Goal: Task Accomplishment & Management: Complete application form

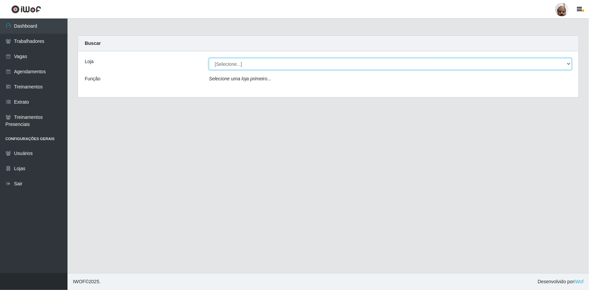
click at [566, 63] on select "[Selecione...] Mar Vermelho - Loja 05" at bounding box center [390, 64] width 363 height 12
select select "252"
click at [209, 58] on select "[Selecione...] Mar Vermelho - Loja 05" at bounding box center [390, 64] width 363 height 12
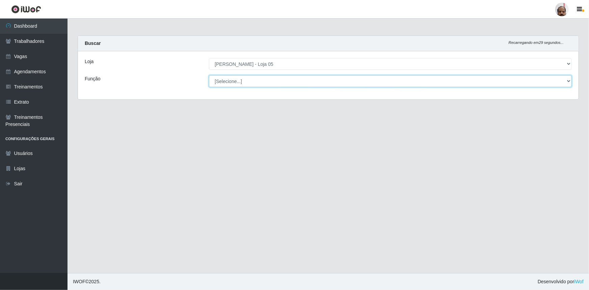
click at [234, 81] on select "[Selecione...] ASG ASG + ASG ++ Auxiliar de Depósito Auxiliar de Depósito + Aux…" at bounding box center [390, 81] width 363 height 12
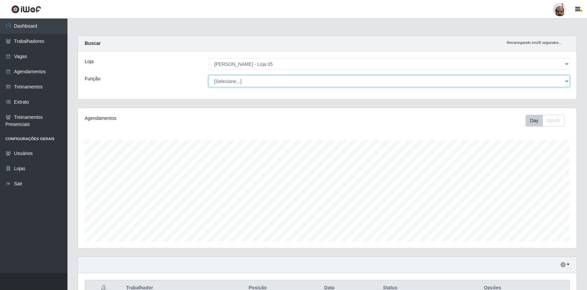
select select "22"
click at [209, 75] on select "[Selecione...] ASG ASG + ASG ++ Auxiliar de Depósito Auxiliar de Depósito + Aux…" at bounding box center [390, 81] width 362 height 12
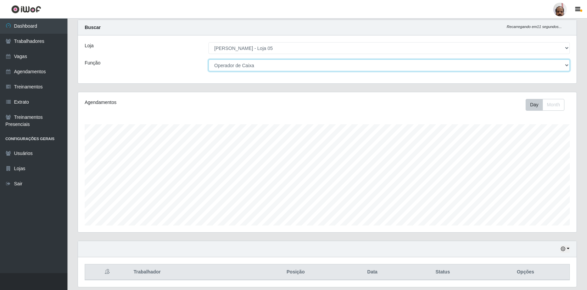
scroll to position [37, 0]
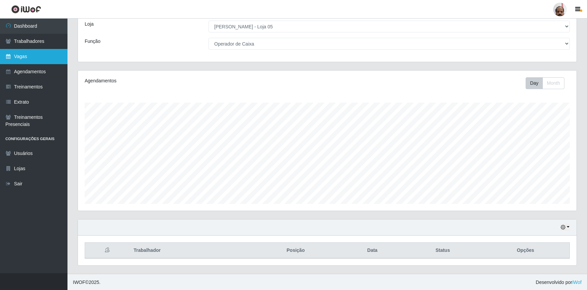
click at [27, 56] on link "Vagas" at bounding box center [34, 56] width 68 height 15
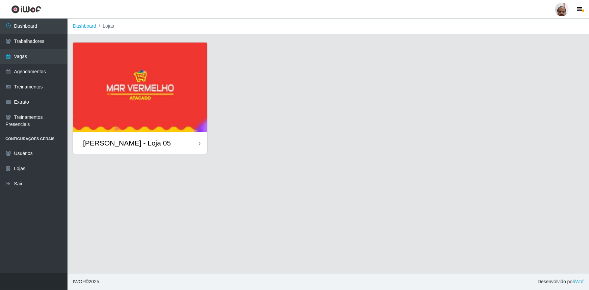
click at [143, 144] on div "[PERSON_NAME] - Loja 05" at bounding box center [127, 143] width 88 height 8
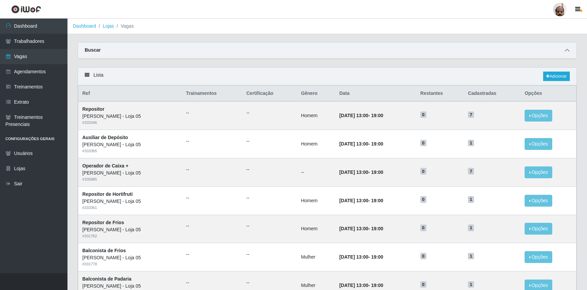
click at [566, 51] on icon at bounding box center [567, 50] width 5 height 5
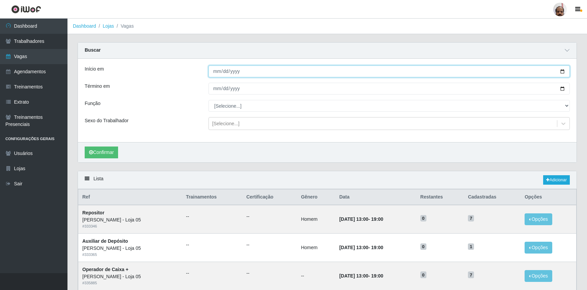
click at [561, 70] on input "Início em" at bounding box center [390, 71] width 362 height 12
type input "[DATE]"
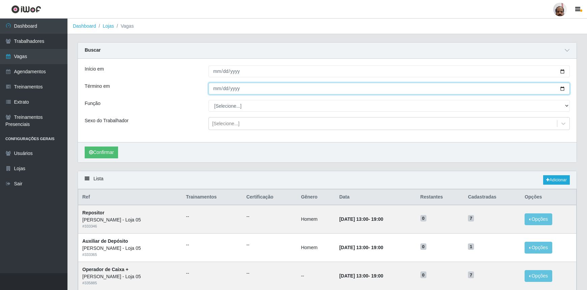
click at [561, 88] on input "Término em" at bounding box center [390, 89] width 362 height 12
type input "[DATE]"
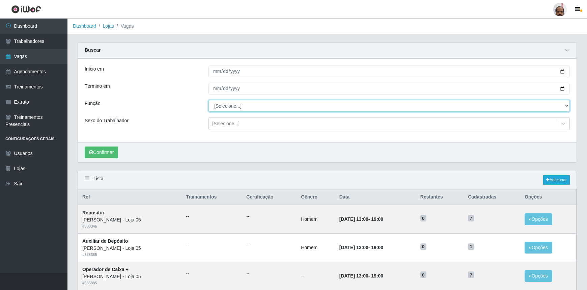
click at [235, 109] on select "[Selecione...] ASG ASG + ASG ++ Auxiliar de Depósito Auxiliar de Depósito + Aux…" at bounding box center [390, 106] width 362 height 12
select select "22"
click at [209, 100] on select "[Selecione...] ASG ASG + ASG ++ Auxiliar de Depósito Auxiliar de Depósito + Aux…" at bounding box center [390, 106] width 362 height 12
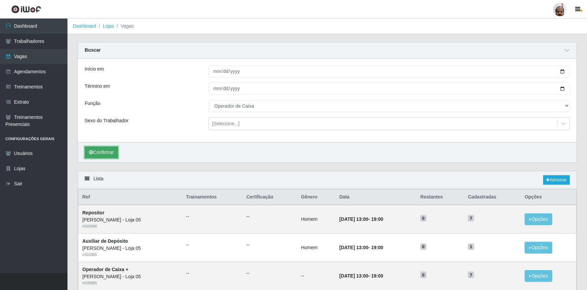
click at [114, 150] on button "Confirmar" at bounding box center [101, 153] width 33 height 12
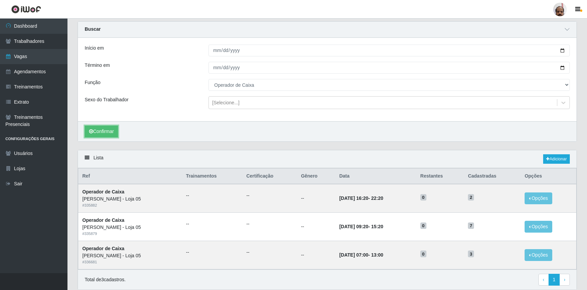
scroll to position [46, 0]
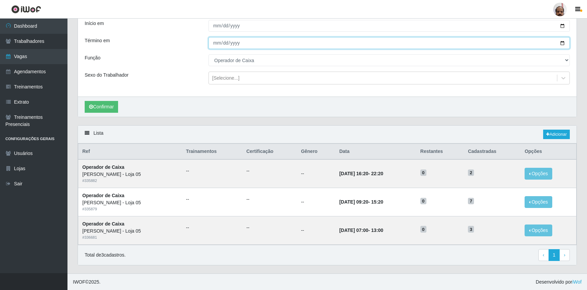
click at [560, 40] on input "[DATE]" at bounding box center [390, 43] width 362 height 12
type input "[DATE]"
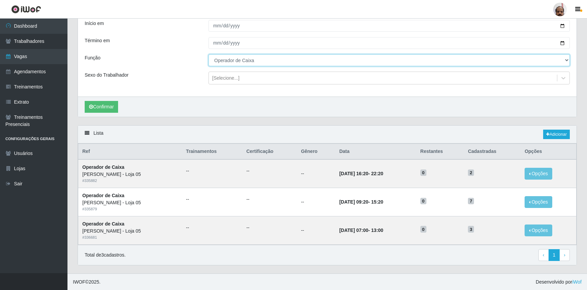
click at [242, 62] on select "[Selecione...] ASG ASG + ASG ++ Auxiliar de Depósito Auxiliar de Depósito + Aux…" at bounding box center [390, 60] width 362 height 12
click at [209, 54] on select "[Selecione...] ASG ASG + ASG ++ Auxiliar de Depósito Auxiliar de Depósito + Aux…" at bounding box center [390, 60] width 362 height 12
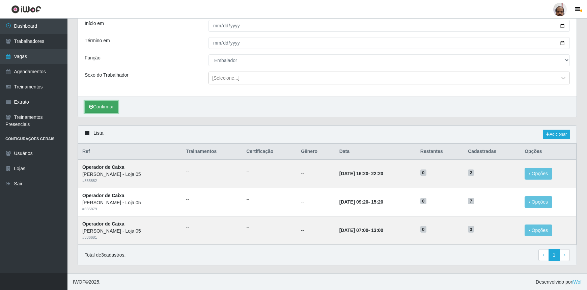
click at [115, 105] on button "Confirmar" at bounding box center [101, 107] width 33 height 12
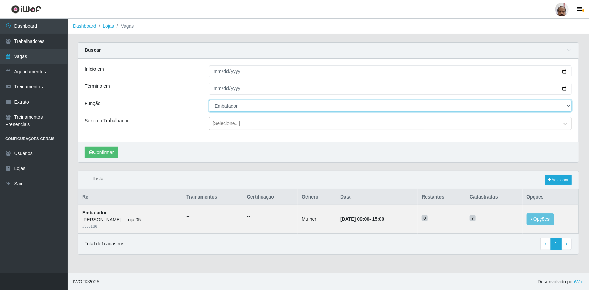
click at [233, 104] on select "[Selecione...] ASG ASG + ASG ++ Auxiliar de Depósito Auxiliar de Depósito + Aux…" at bounding box center [390, 106] width 363 height 12
select select "4"
click at [209, 100] on select "[Selecione...] ASG ASG + ASG ++ Auxiliar de Depósito Auxiliar de Depósito + Aux…" at bounding box center [390, 106] width 363 height 12
click at [102, 150] on button "Confirmar" at bounding box center [101, 153] width 33 height 12
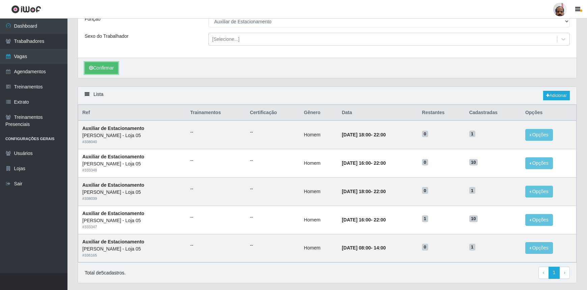
scroll to position [92, 0]
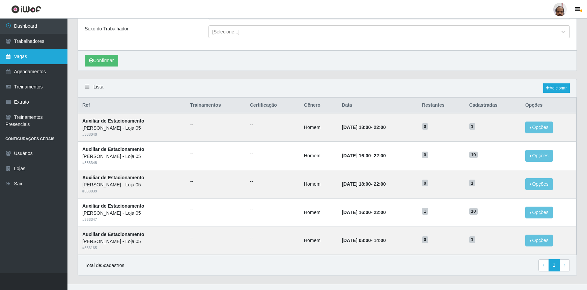
click at [27, 55] on link "Vagas" at bounding box center [34, 56] width 68 height 15
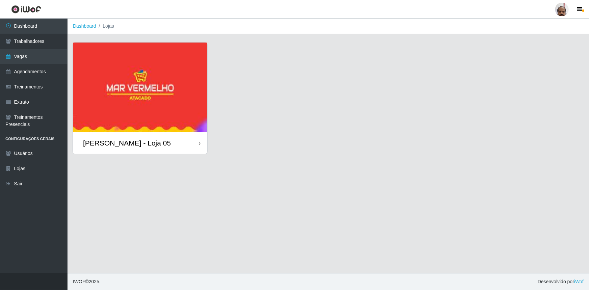
click at [143, 146] on div "[PERSON_NAME] - Loja 05" at bounding box center [127, 143] width 88 height 8
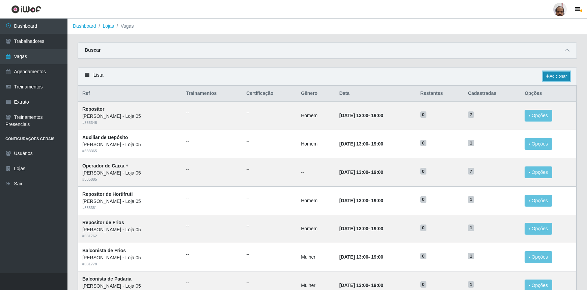
click at [552, 73] on link "Adicionar" at bounding box center [557, 76] width 27 height 9
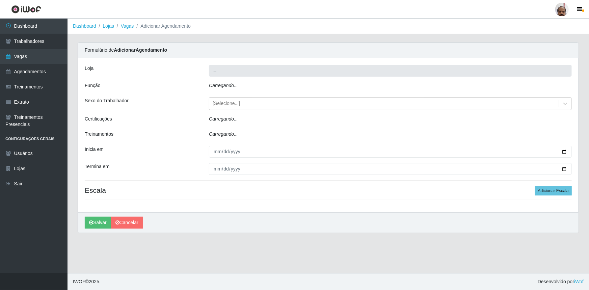
type input "[PERSON_NAME] - Loja 05"
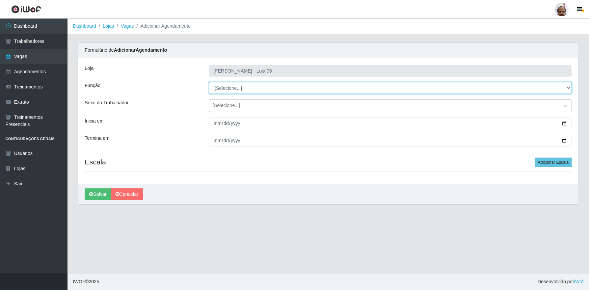
click at [232, 88] on select "[Selecione...] ASG ASG + ASG ++ Auxiliar de Depósito Auxiliar de Depósito + Aux…" at bounding box center [390, 88] width 363 height 12
select select "118"
click at [209, 82] on select "[Selecione...] ASG ASG + ASG ++ Auxiliar de Depósito Auxiliar de Depósito + Aux…" at bounding box center [390, 88] width 363 height 12
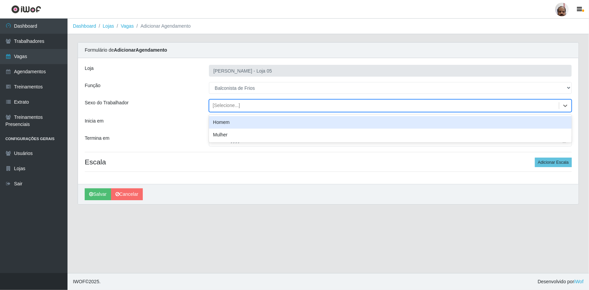
click at [216, 105] on div "[Selecione...]" at bounding box center [226, 105] width 27 height 7
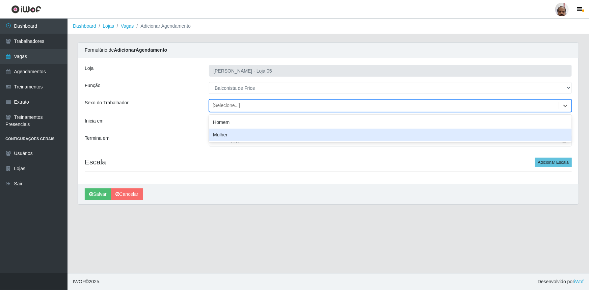
click at [230, 131] on div "Mulher" at bounding box center [390, 135] width 363 height 12
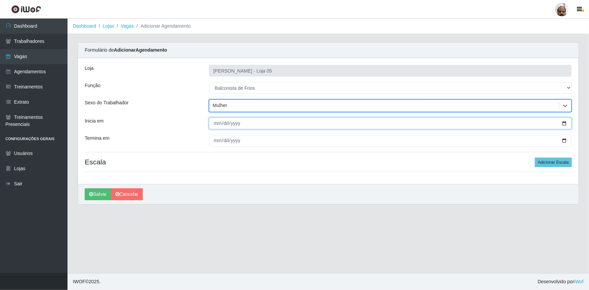
click at [565, 124] on input "Inicia em" at bounding box center [390, 123] width 363 height 12
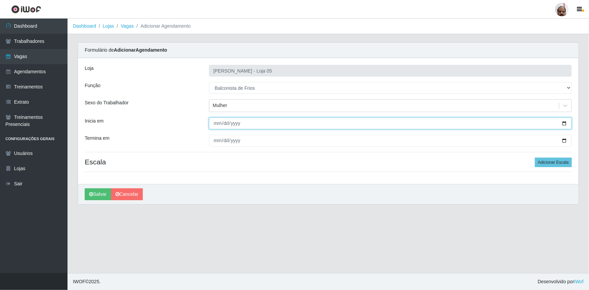
type input "[DATE]"
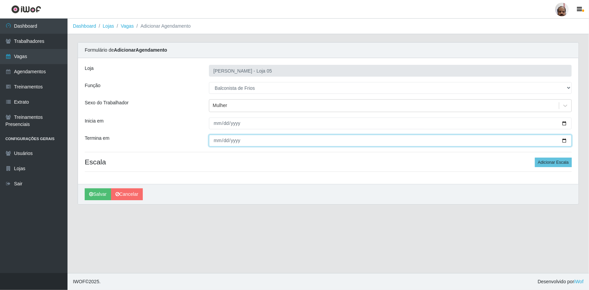
click at [563, 139] on input "Termina em" at bounding box center [390, 141] width 363 height 12
type input "[DATE]"
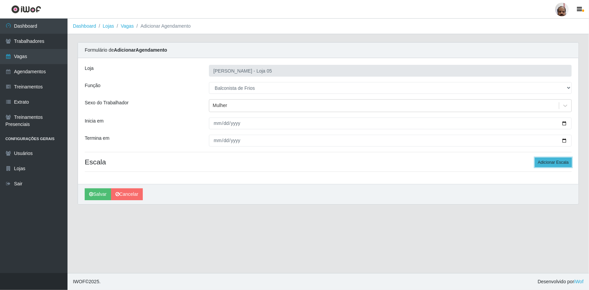
click at [542, 165] on button "Adicionar Escala" at bounding box center [553, 162] width 37 height 9
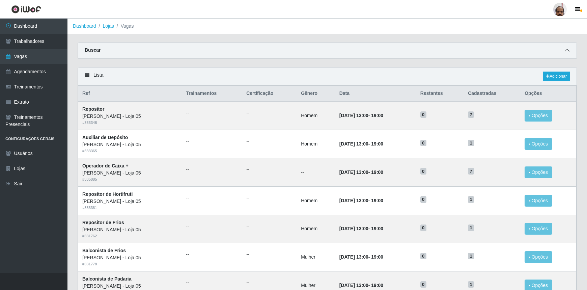
click at [566, 51] on icon at bounding box center [567, 50] width 5 height 5
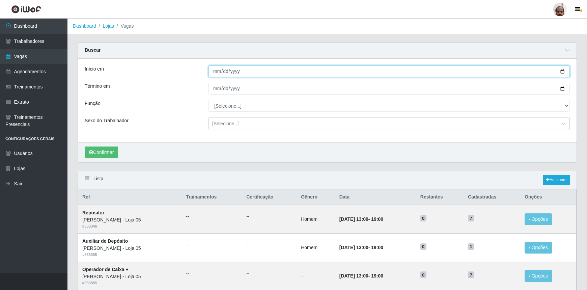
click at [563, 70] on input "Início em" at bounding box center [390, 71] width 362 height 12
type input "[DATE]"
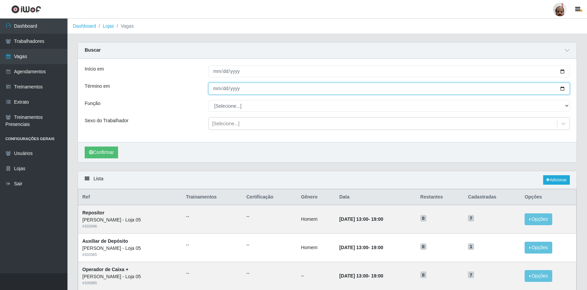
click at [561, 90] on input "Término em" at bounding box center [390, 89] width 362 height 12
type input "[DATE]"
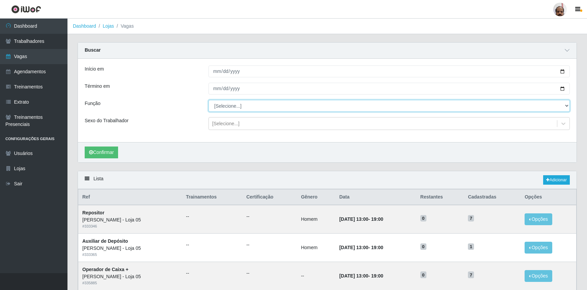
click at [257, 103] on select "[Selecione...] ASG ASG + ASG ++ Auxiliar de Depósito Auxiliar de Depósito + Aux…" at bounding box center [390, 106] width 362 height 12
select select "118"
click at [209, 100] on select "[Selecione...] ASG ASG + ASG ++ Auxiliar de Depósito Auxiliar de Depósito + Aux…" at bounding box center [390, 106] width 362 height 12
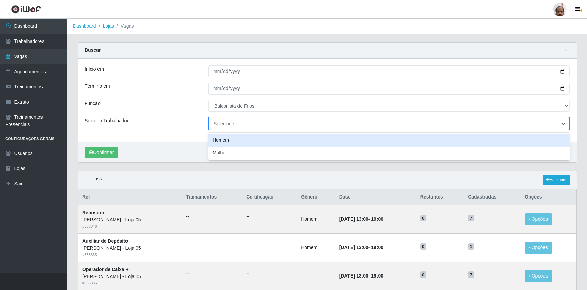
click at [233, 123] on div "[Selecione...]" at bounding box center [225, 123] width 27 height 7
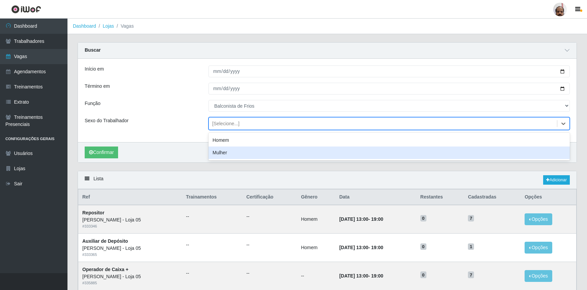
click at [225, 152] on div "Mulher" at bounding box center [390, 153] width 362 height 12
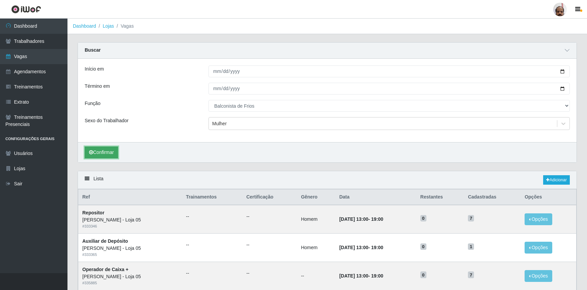
click at [102, 155] on button "Confirmar" at bounding box center [101, 153] width 33 height 12
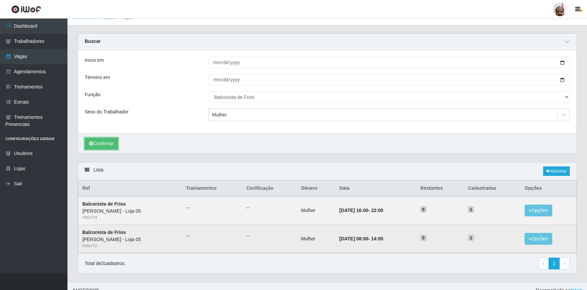
scroll to position [17, 0]
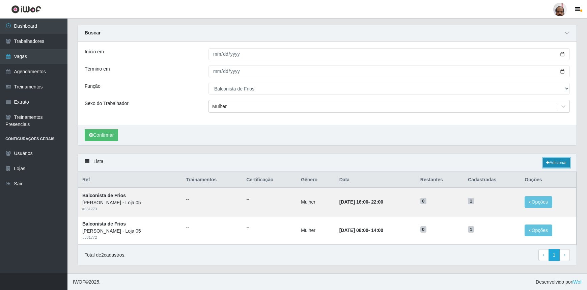
click at [550, 163] on link "Adicionar" at bounding box center [557, 162] width 27 height 9
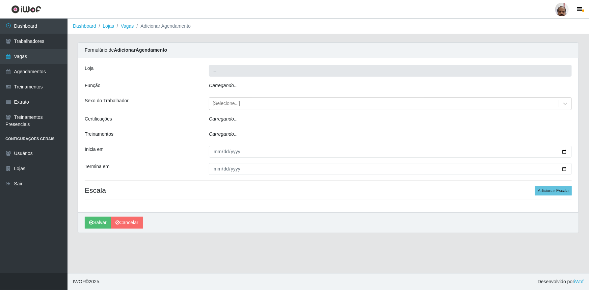
type input "[PERSON_NAME] - Loja 05"
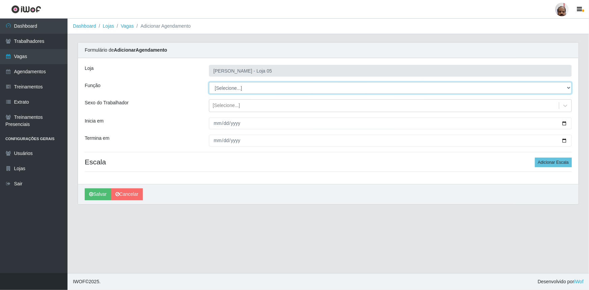
click at [240, 90] on select "[Selecione...] ASG ASG + ASG ++ Auxiliar de Depósito Auxiliar de Depósito + Aux…" at bounding box center [390, 88] width 363 height 12
select select "118"
click at [209, 82] on select "[Selecione...] ASG ASG + ASG ++ Auxiliar de Depósito Auxiliar de Depósito + Aux…" at bounding box center [390, 88] width 363 height 12
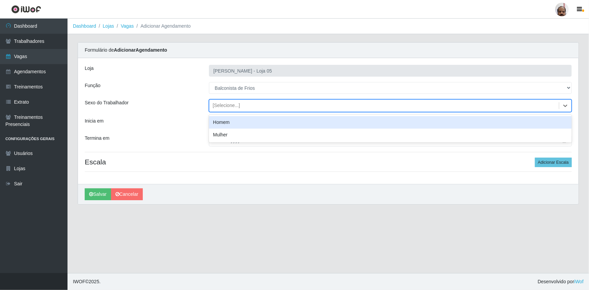
drag, startPoint x: 225, startPoint y: 104, endPoint x: 226, endPoint y: 108, distance: 4.2
click at [225, 104] on div "[Selecione...]" at bounding box center [226, 105] width 27 height 7
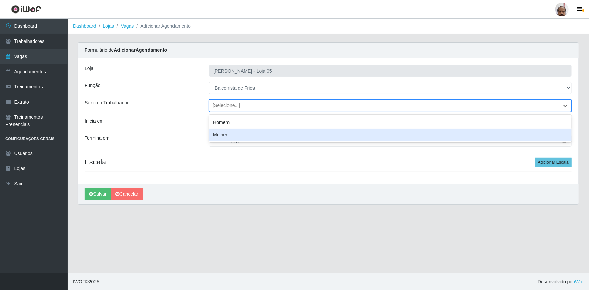
click at [231, 135] on div "Mulher" at bounding box center [390, 135] width 363 height 12
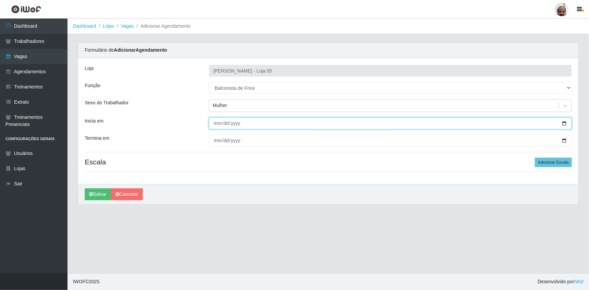
drag, startPoint x: 564, startPoint y: 123, endPoint x: 424, endPoint y: 179, distance: 150.6
click at [564, 123] on input "Inicia em" at bounding box center [390, 123] width 363 height 12
type input "[DATE]"
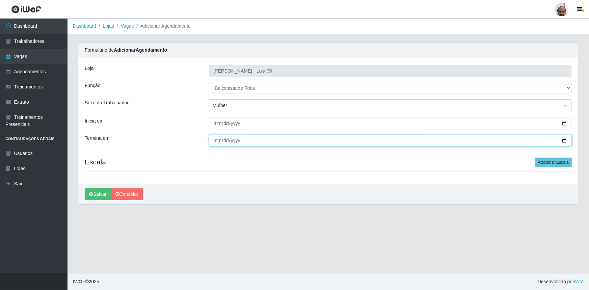
click at [564, 141] on input "Termina em" at bounding box center [390, 141] width 363 height 12
type input "[DATE]"
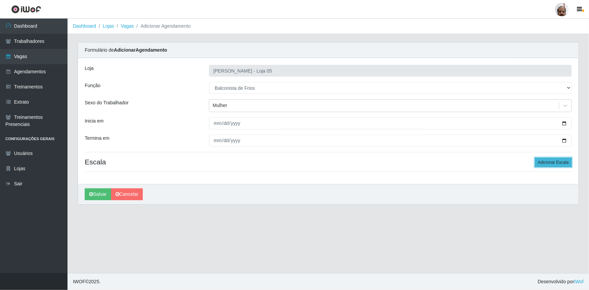
click at [560, 162] on button "Adicionar Escala" at bounding box center [553, 162] width 37 height 9
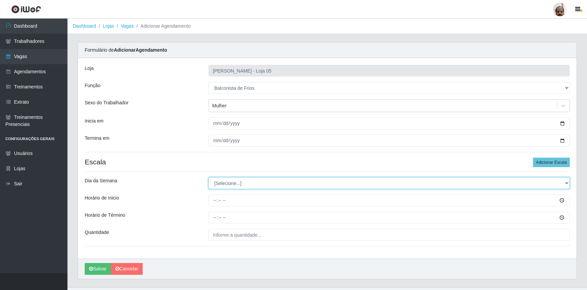
click at [244, 183] on select "[Selecione...] Segunda Terça Quarta Quinta Sexta Sábado Domingo" at bounding box center [390, 183] width 362 height 12
click at [259, 183] on select "[Selecione...] Segunda Terça Quarta Quinta Sexta Sábado Domingo" at bounding box center [390, 183] width 362 height 12
select select "4"
click at [209, 177] on select "[Selecione...] Segunda Terça Quarta Quinta Sexta Sábado Domingo" at bounding box center [390, 183] width 362 height 12
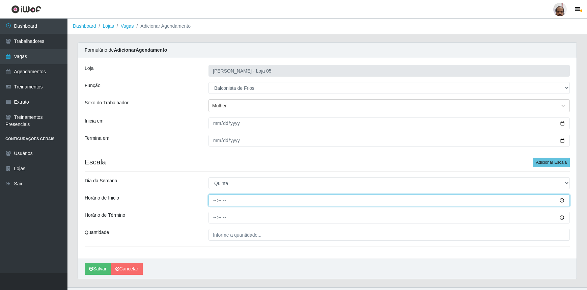
click at [213, 202] on input "Horário de Inicio" at bounding box center [390, 200] width 362 height 12
type input "08:00"
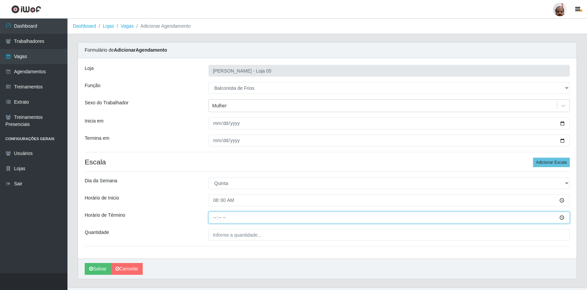
type input "14:00"
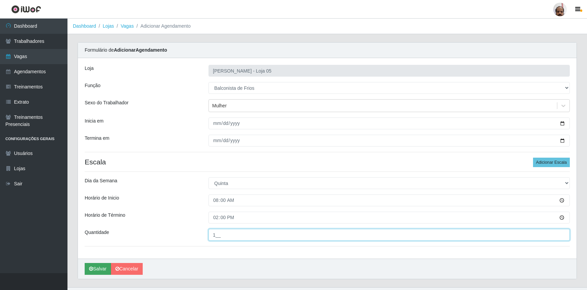
type input "1__"
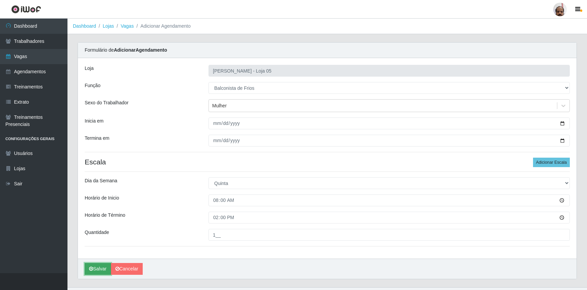
click at [95, 267] on button "Salvar" at bounding box center [98, 269] width 26 height 12
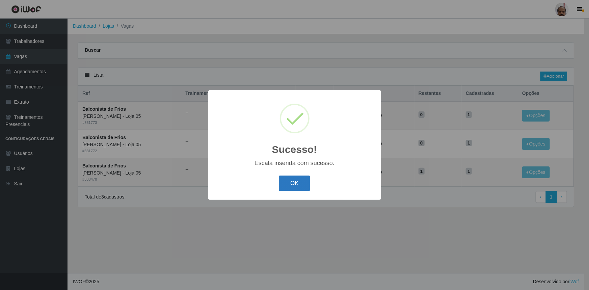
click at [302, 183] on button "OK" at bounding box center [294, 184] width 31 height 16
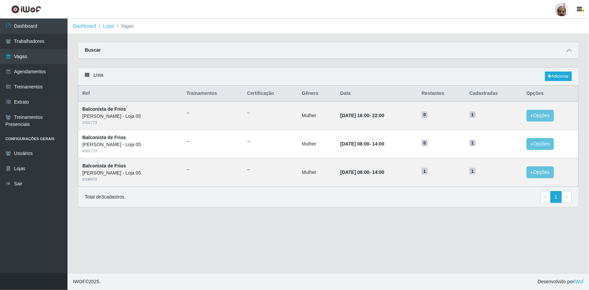
click at [568, 52] on icon at bounding box center [569, 50] width 5 height 5
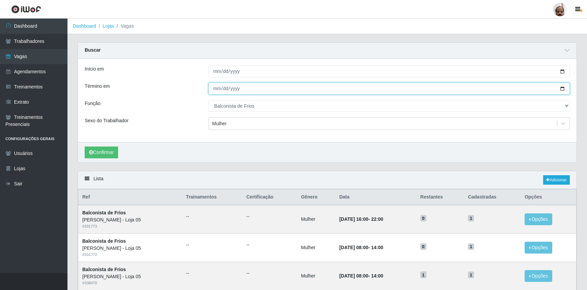
click at [562, 89] on input "[DATE]" at bounding box center [390, 89] width 362 height 12
type input "[DATE]"
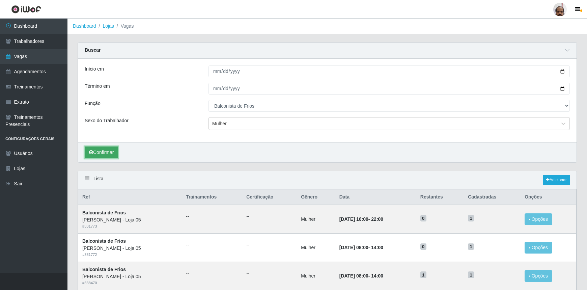
click at [108, 156] on button "Confirmar" at bounding box center [101, 153] width 33 height 12
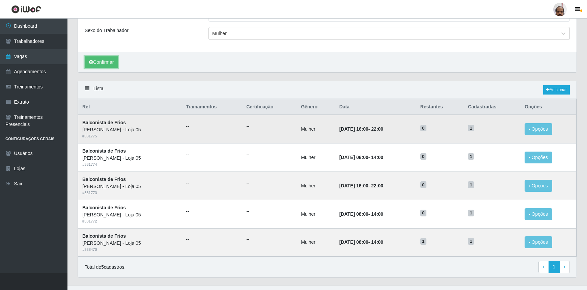
scroll to position [92, 0]
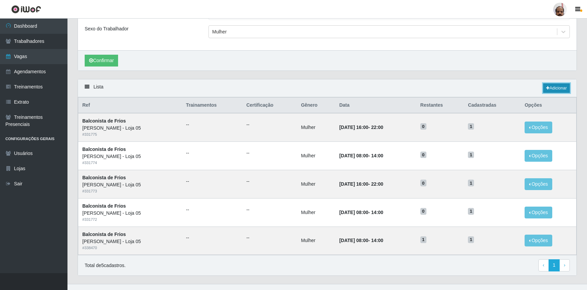
click at [547, 90] on icon at bounding box center [548, 88] width 3 height 4
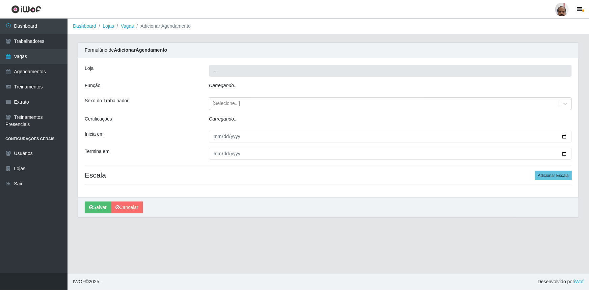
type input "[PERSON_NAME] - Loja 05"
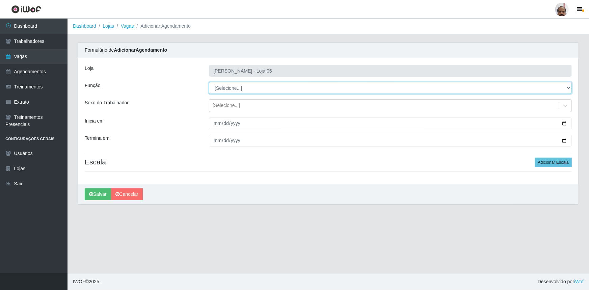
click at [229, 87] on select "[Selecione...] ASG ASG + ASG ++ Auxiliar de Depósito Auxiliar de Depósito + Aux…" at bounding box center [390, 88] width 363 height 12
select select "118"
click at [209, 82] on select "[Selecione...] ASG ASG + ASG ++ Auxiliar de Depósito Auxiliar de Depósito + Aux…" at bounding box center [390, 88] width 363 height 12
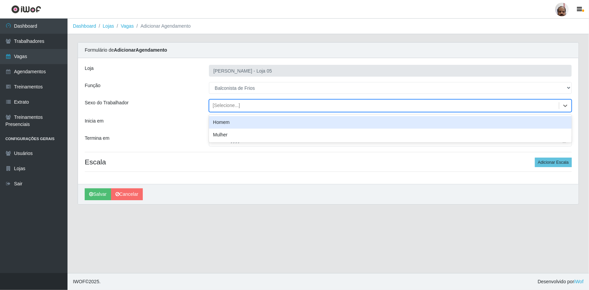
click at [226, 104] on div "[Selecione...]" at bounding box center [226, 105] width 27 height 7
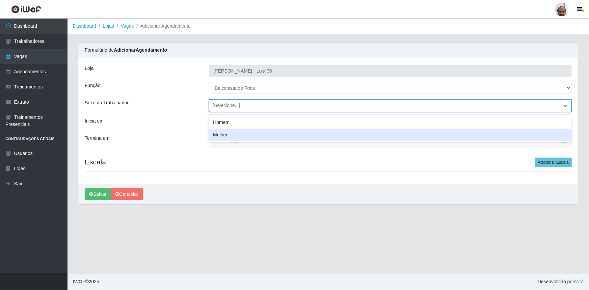
click at [224, 135] on div "Mulher" at bounding box center [390, 135] width 363 height 12
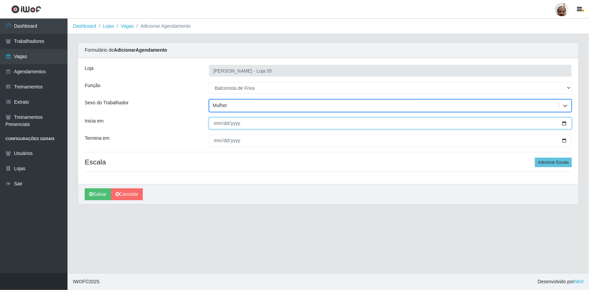
click at [566, 122] on input "Inicia em" at bounding box center [390, 123] width 363 height 12
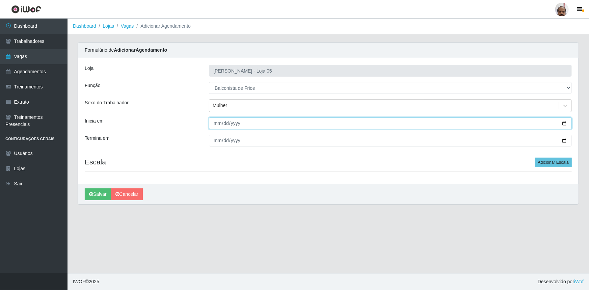
type input "[DATE]"
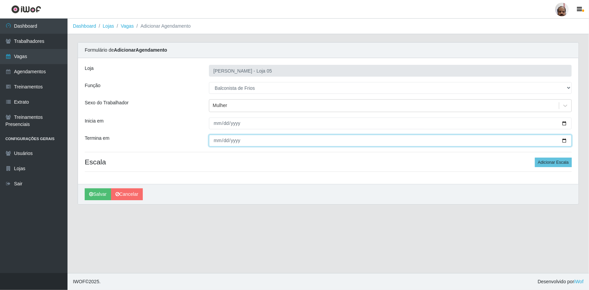
click at [564, 140] on input "Termina em" at bounding box center [390, 141] width 363 height 12
type input "[DATE]"
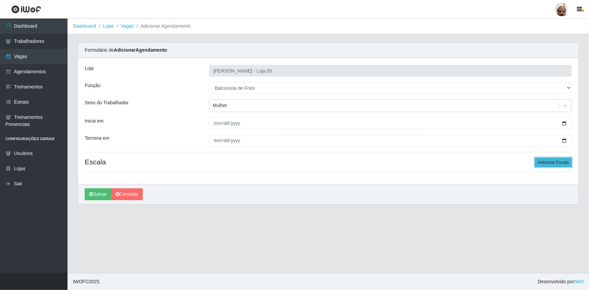
click at [545, 161] on button "Adicionar Escala" at bounding box center [553, 162] width 37 height 9
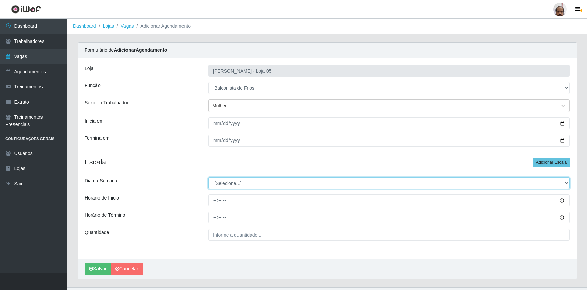
click at [249, 183] on select "[Selecione...] Segunda Terça Quarta Quinta Sexta Sábado Domingo" at bounding box center [390, 183] width 362 height 12
select select "5"
click at [209, 177] on select "[Selecione...] Segunda Terça Quarta Quinta Sexta Sábado Domingo" at bounding box center [390, 183] width 362 height 12
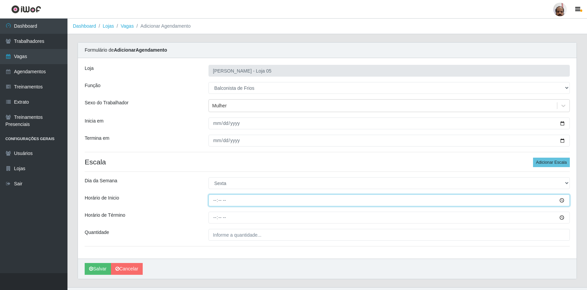
click at [209, 202] on input "Horário de Inicio" at bounding box center [390, 200] width 362 height 12
type input "08:00"
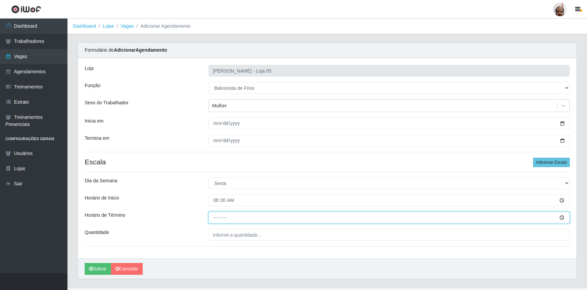
type input "14:00"
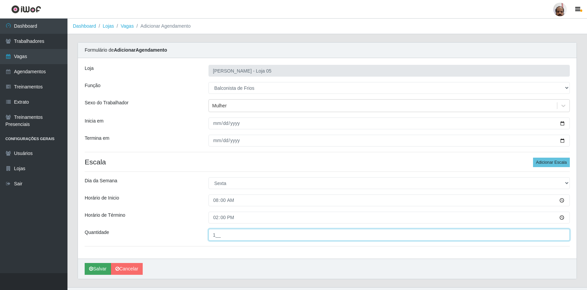
type input "1__"
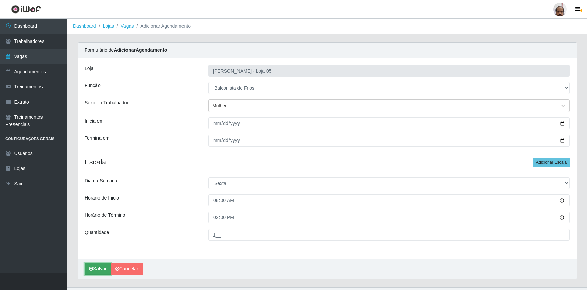
click at [94, 269] on button "Salvar" at bounding box center [98, 269] width 26 height 12
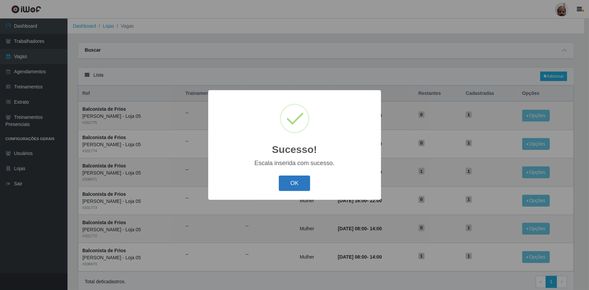
click at [294, 183] on button "OK" at bounding box center [294, 184] width 31 height 16
